Goal: Information Seeking & Learning: Check status

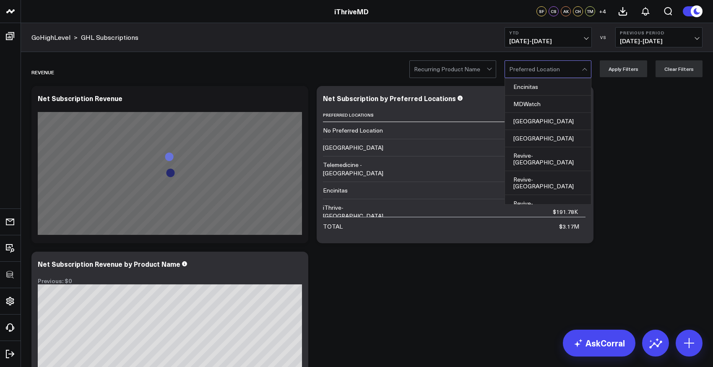
click at [562, 66] on div at bounding box center [545, 69] width 73 height 17
click at [550, 125] on div "Manhattan Beach" at bounding box center [548, 121] width 86 height 17
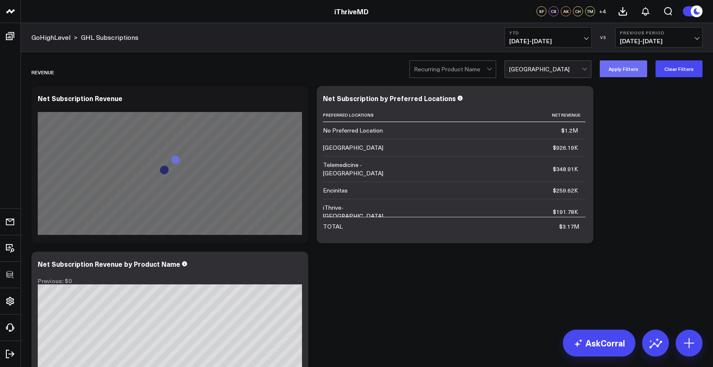
click at [633, 70] on button "Apply Filters" at bounding box center [623, 68] width 47 height 17
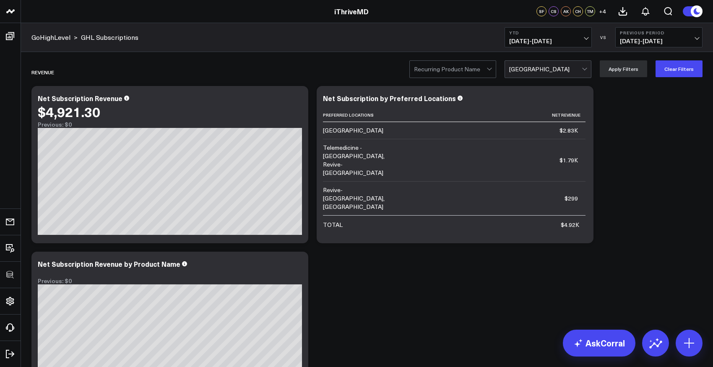
click at [574, 77] on div at bounding box center [545, 69] width 73 height 17
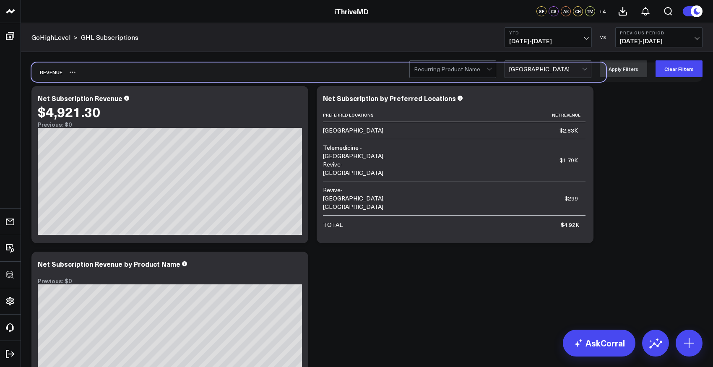
click at [702, 80] on div "Revenue" at bounding box center [366, 71] width 671 height 19
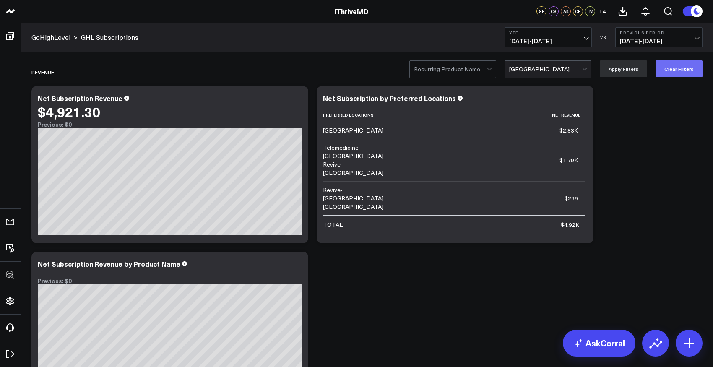
click at [694, 75] on button "Clear Filters" at bounding box center [679, 68] width 47 height 17
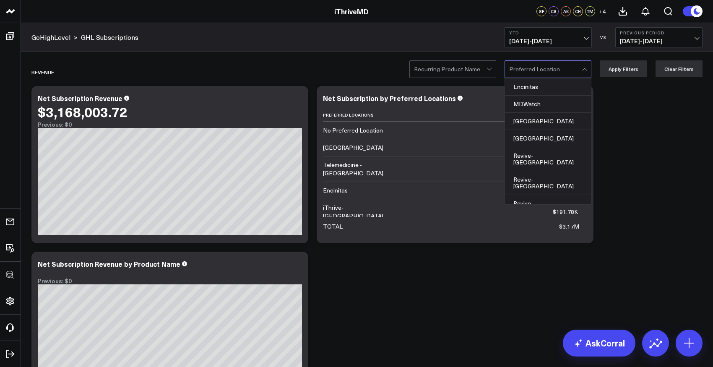
click at [542, 68] on div at bounding box center [545, 69] width 73 height 17
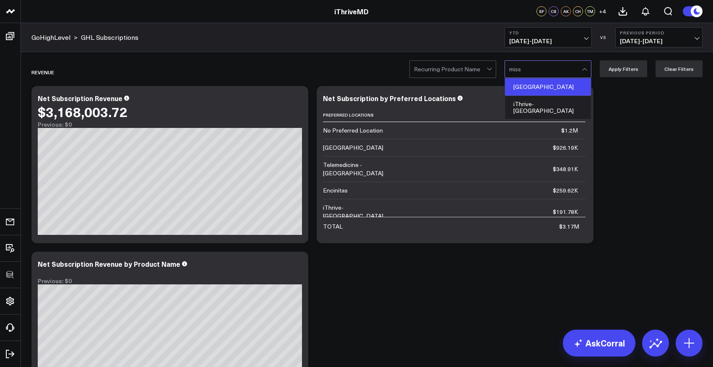
type input "miss"
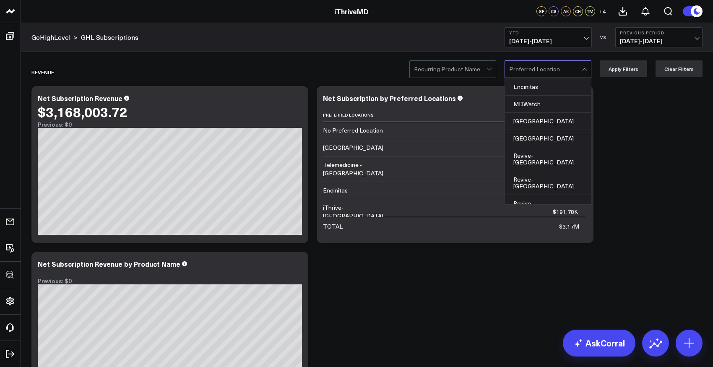
click at [539, 75] on div at bounding box center [545, 69] width 73 height 17
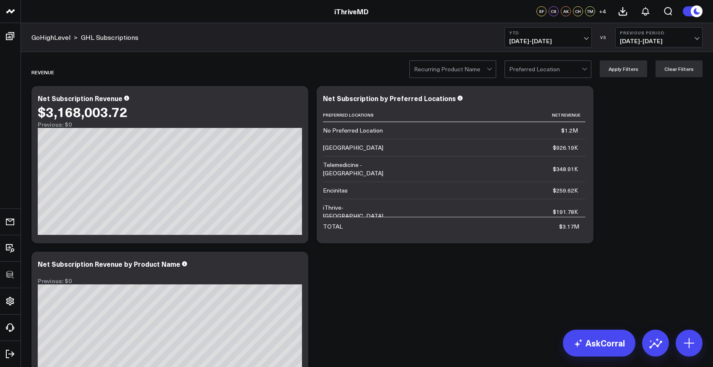
click at [556, 72] on div at bounding box center [545, 69] width 73 height 17
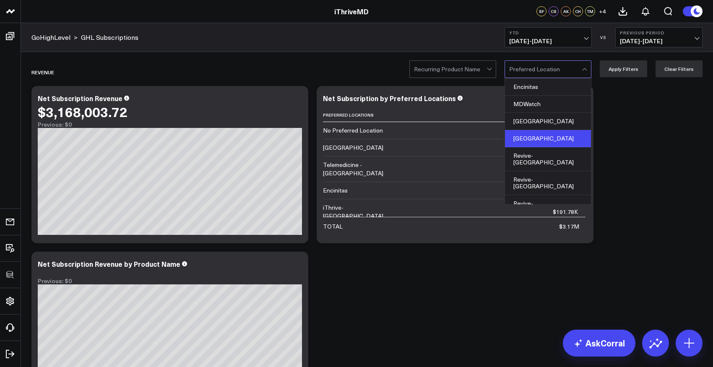
click at [540, 138] on div "Mission Valley" at bounding box center [548, 138] width 86 height 17
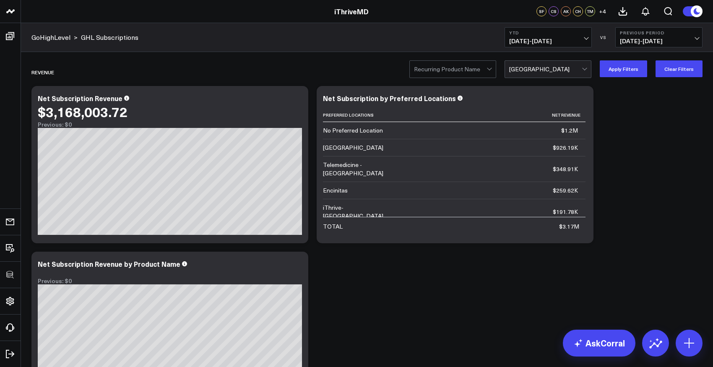
click at [556, 70] on div at bounding box center [545, 69] width 73 height 17
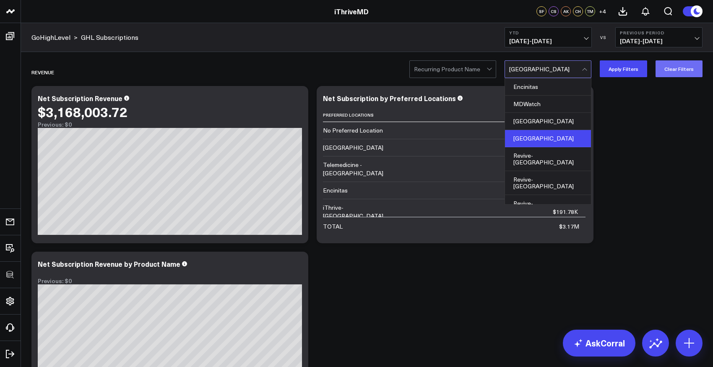
click at [682, 68] on button "Clear Filters" at bounding box center [679, 68] width 47 height 17
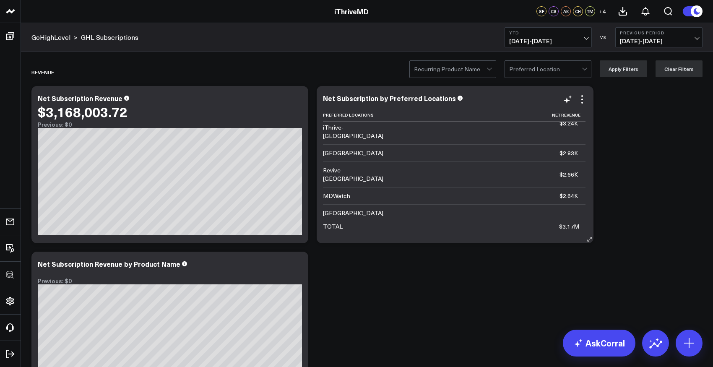
scroll to position [342, 0]
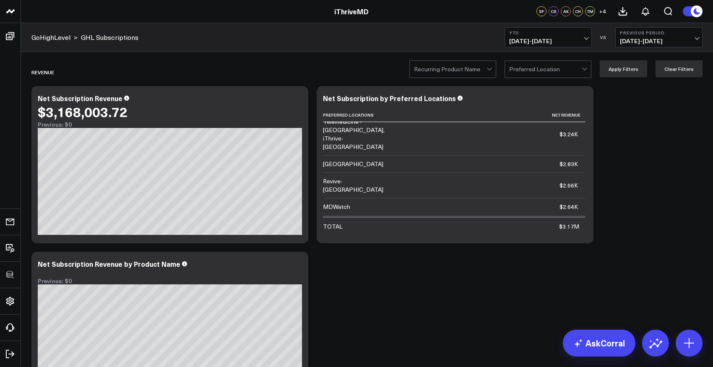
click at [537, 68] on div at bounding box center [545, 69] width 73 height 17
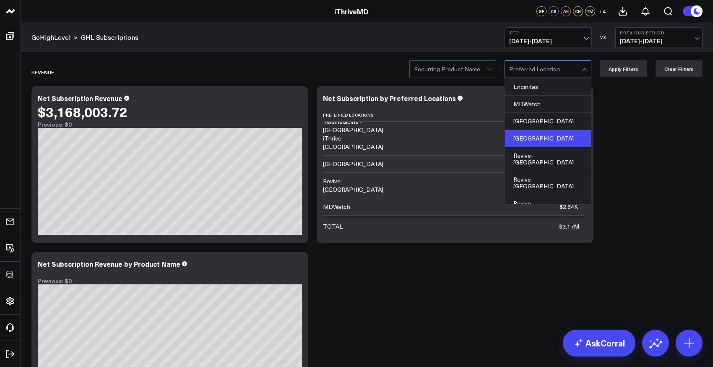
click at [530, 140] on div "Mission Valley" at bounding box center [548, 138] width 86 height 17
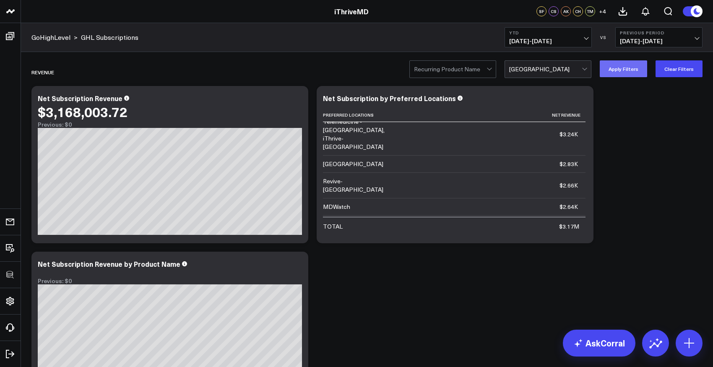
click at [627, 68] on button "Apply Filters" at bounding box center [623, 68] width 47 height 17
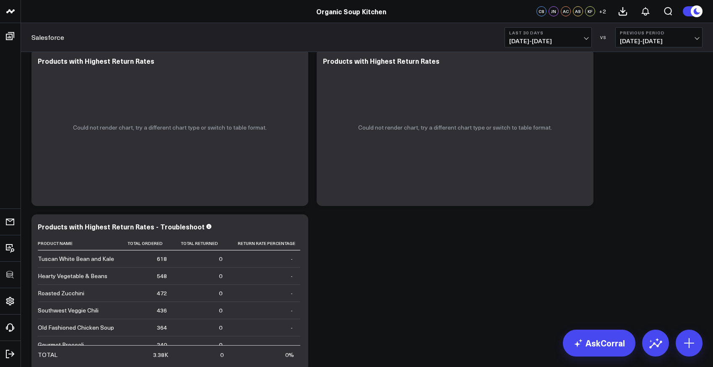
scroll to position [793, 0]
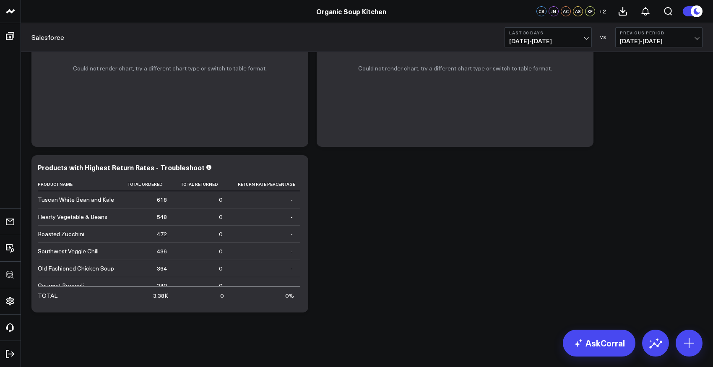
click at [536, 46] on button "Last 30 Days 09/13/25 - 10/12/25" at bounding box center [548, 37] width 87 height 20
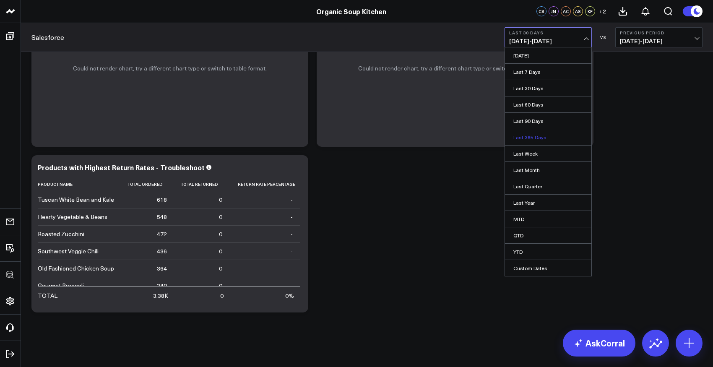
click at [529, 136] on link "Last 365 Days" at bounding box center [548, 137] width 86 height 16
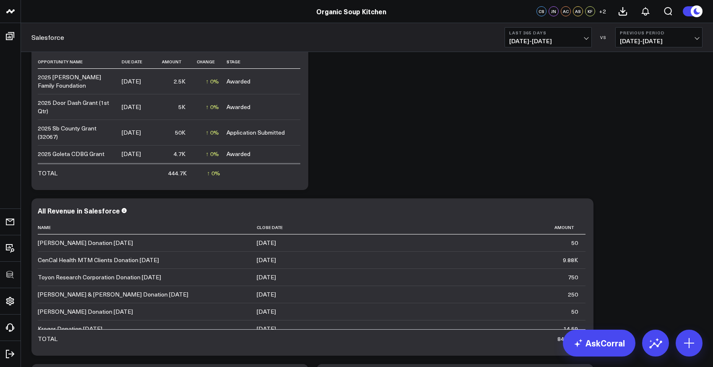
scroll to position [793, 0]
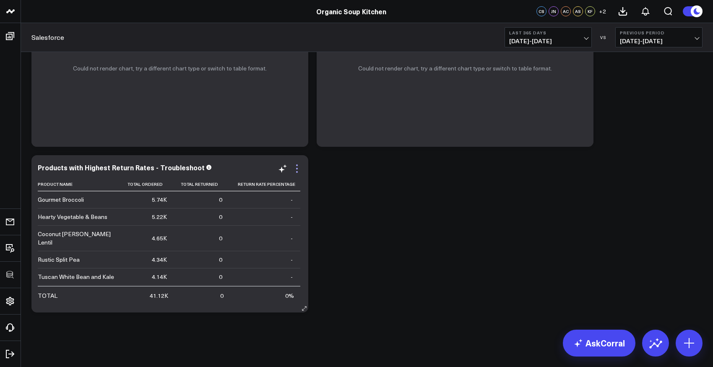
click at [298, 166] on icon at bounding box center [297, 169] width 10 height 10
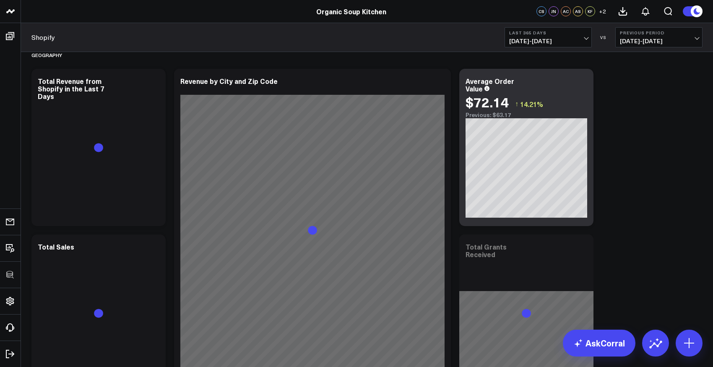
scroll to position [2598, 0]
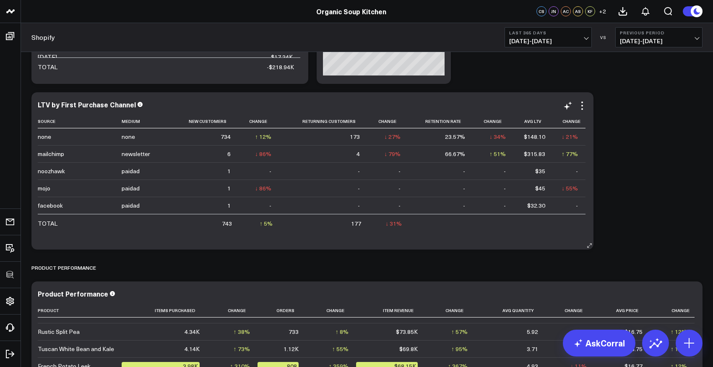
scroll to position [2009, 0]
